Goal: Information Seeking & Learning: Learn about a topic

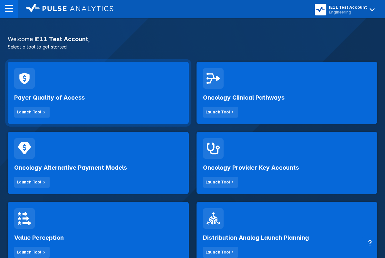
scroll to position [108, 0]
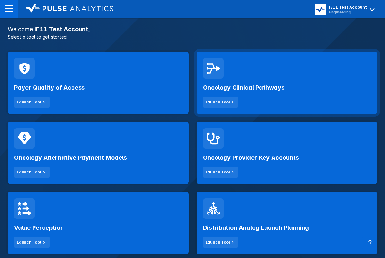
click at [243, 96] on div "Oncology Clinical Pathways Launch Tool" at bounding box center [287, 93] width 168 height 29
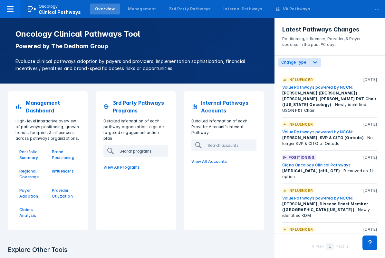
click at [122, 147] on input "search" at bounding box center [150, 151] width 67 height 10
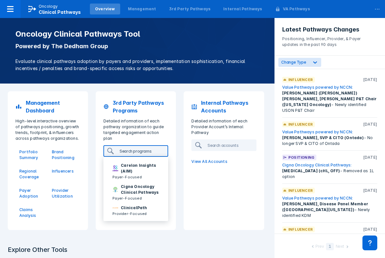
type input "k"
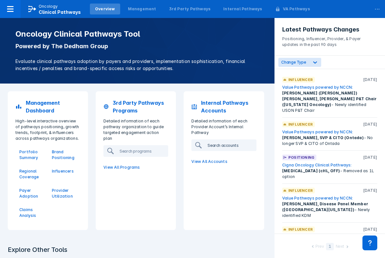
click at [240, 149] on input "search" at bounding box center [238, 145] width 67 height 10
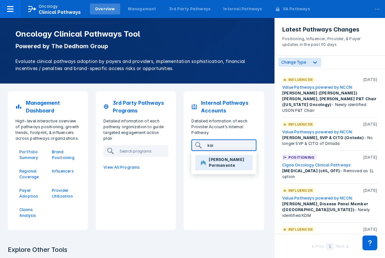
type input "kai"
click at [231, 160] on p "[PERSON_NAME] Permanente" at bounding box center [228, 163] width 38 height 12
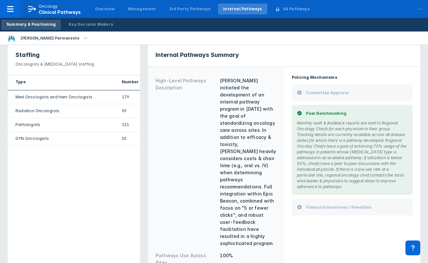
scroll to position [84, 0]
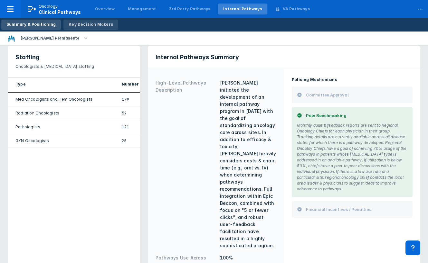
click at [90, 26] on div "Key Decision Makers" at bounding box center [91, 25] width 44 height 6
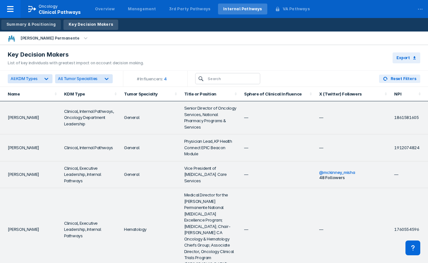
click at [46, 27] on div "Summary & Positioning" at bounding box center [30, 25] width 49 height 6
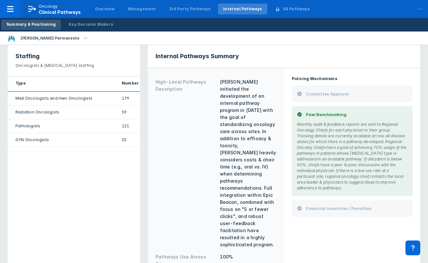
scroll to position [86, 0]
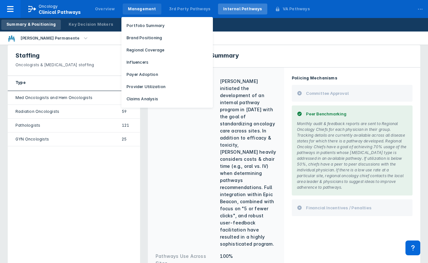
click at [141, 10] on div "Management" at bounding box center [142, 9] width 28 height 6
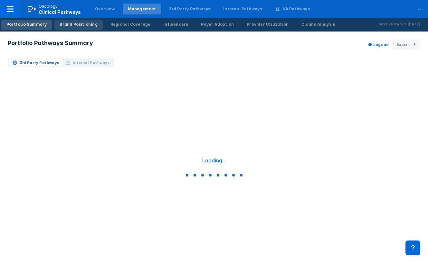
click at [78, 27] on div "Brand Positioning" at bounding box center [79, 25] width 38 height 6
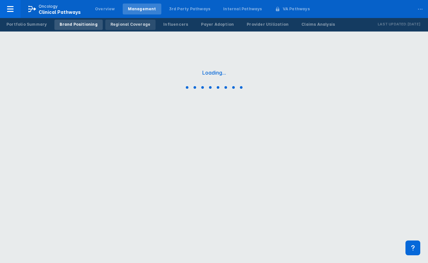
click at [122, 26] on div "Regional Coverage" at bounding box center [130, 25] width 40 height 6
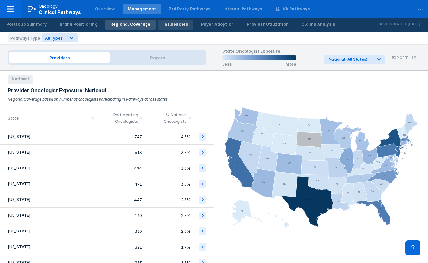
click at [163, 26] on div "Influencers" at bounding box center [175, 25] width 25 height 6
